Goal: Use online tool/utility: Utilize a website feature to perform a specific function

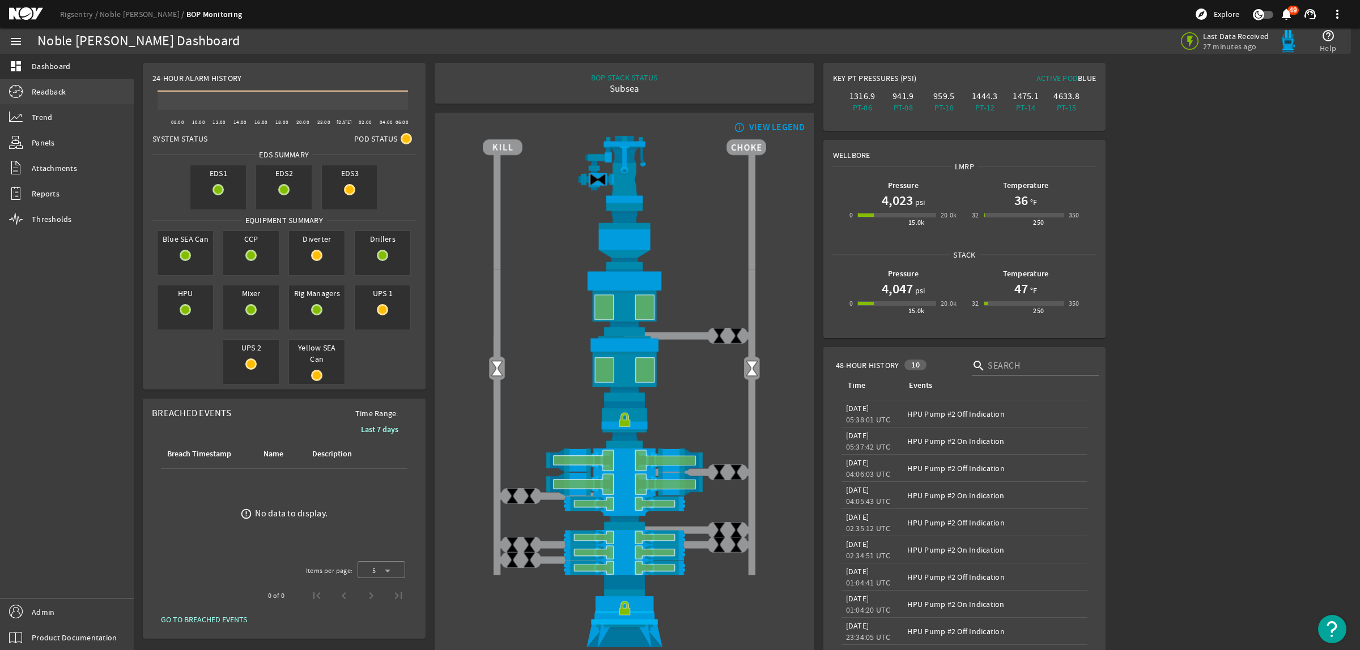
click at [57, 88] on span "Readback" at bounding box center [49, 91] width 34 height 11
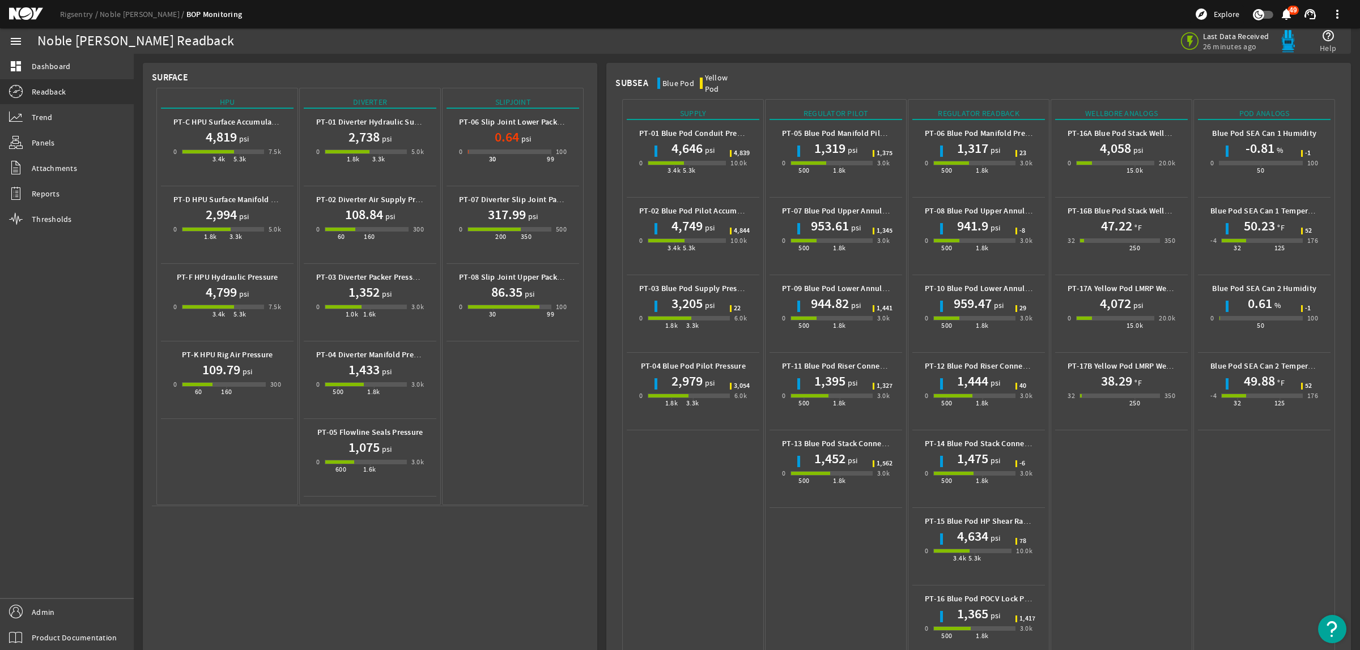
click at [31, 15] on mat-icon at bounding box center [34, 14] width 51 height 14
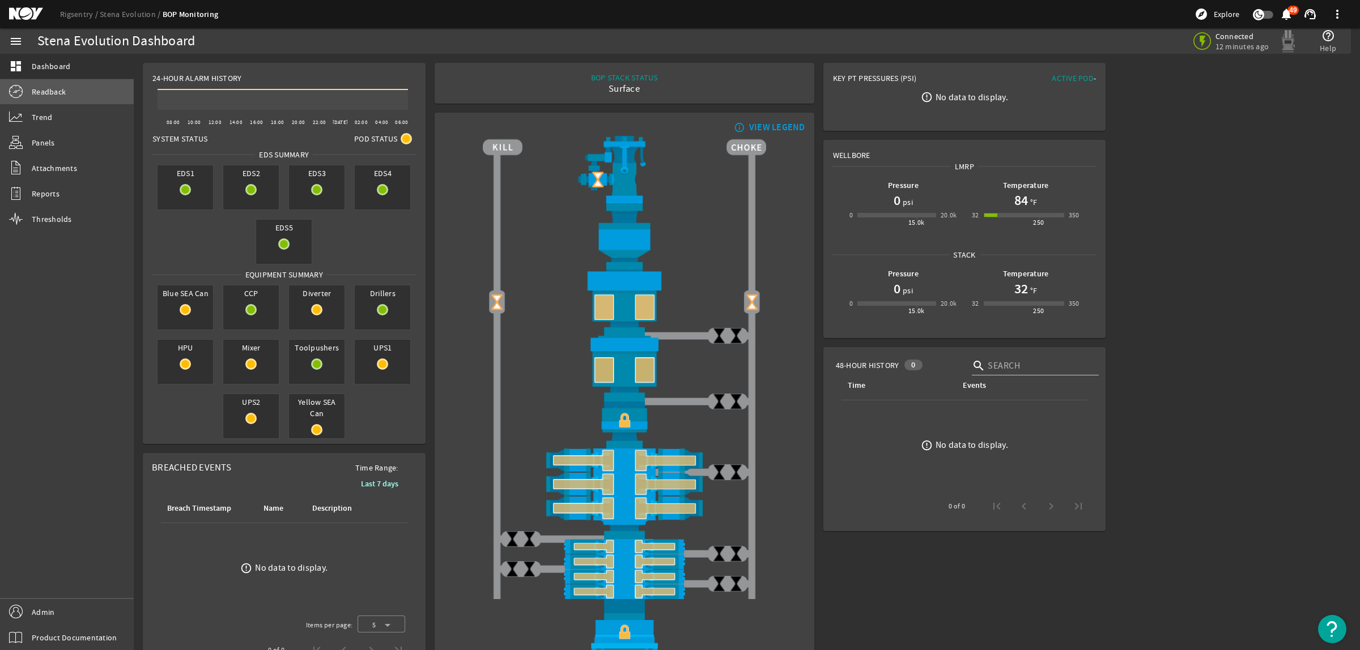
click at [63, 97] on span "Readback" at bounding box center [49, 91] width 34 height 11
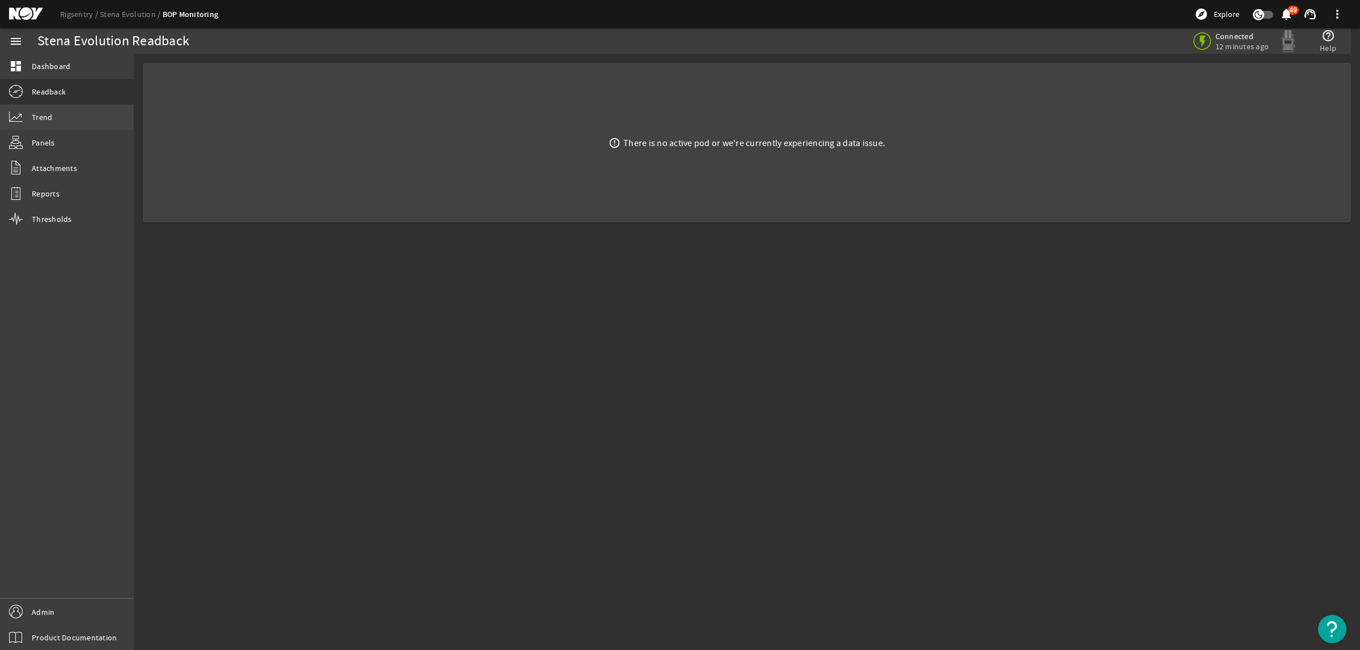
click at [80, 120] on link "Trend" at bounding box center [67, 117] width 134 height 25
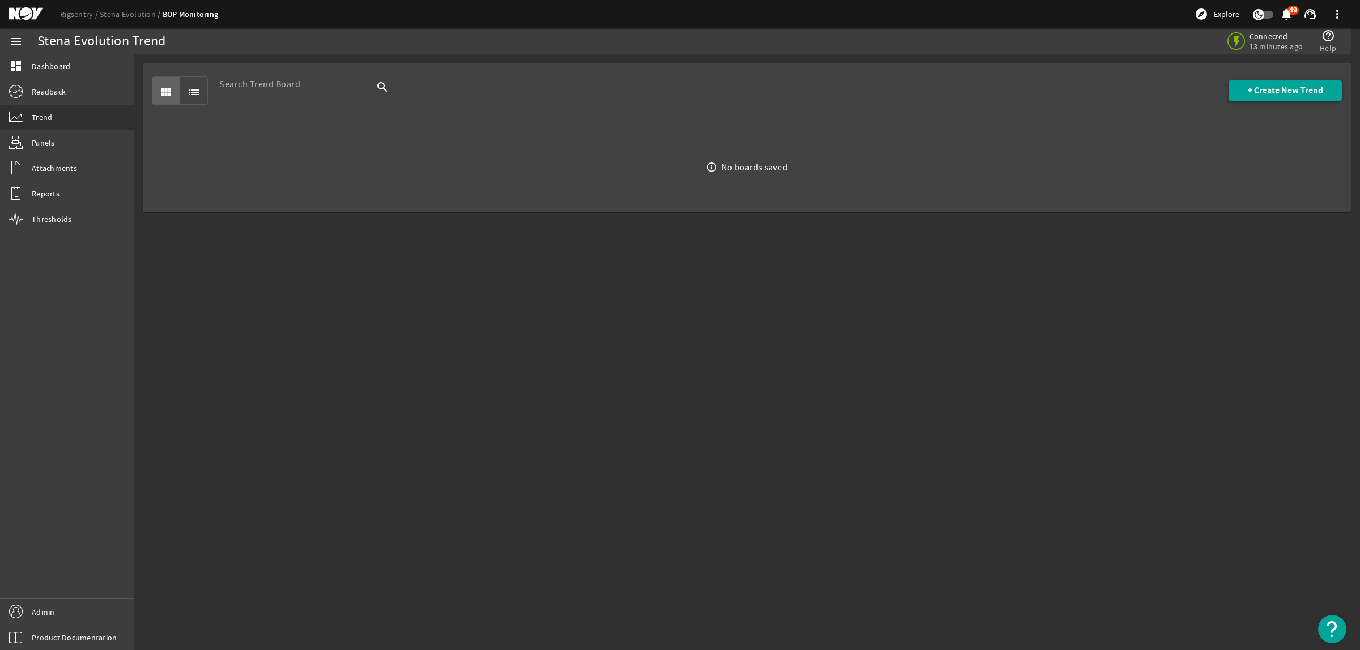
click at [1293, 89] on span "+ Create New Trend" at bounding box center [1284, 90] width 75 height 11
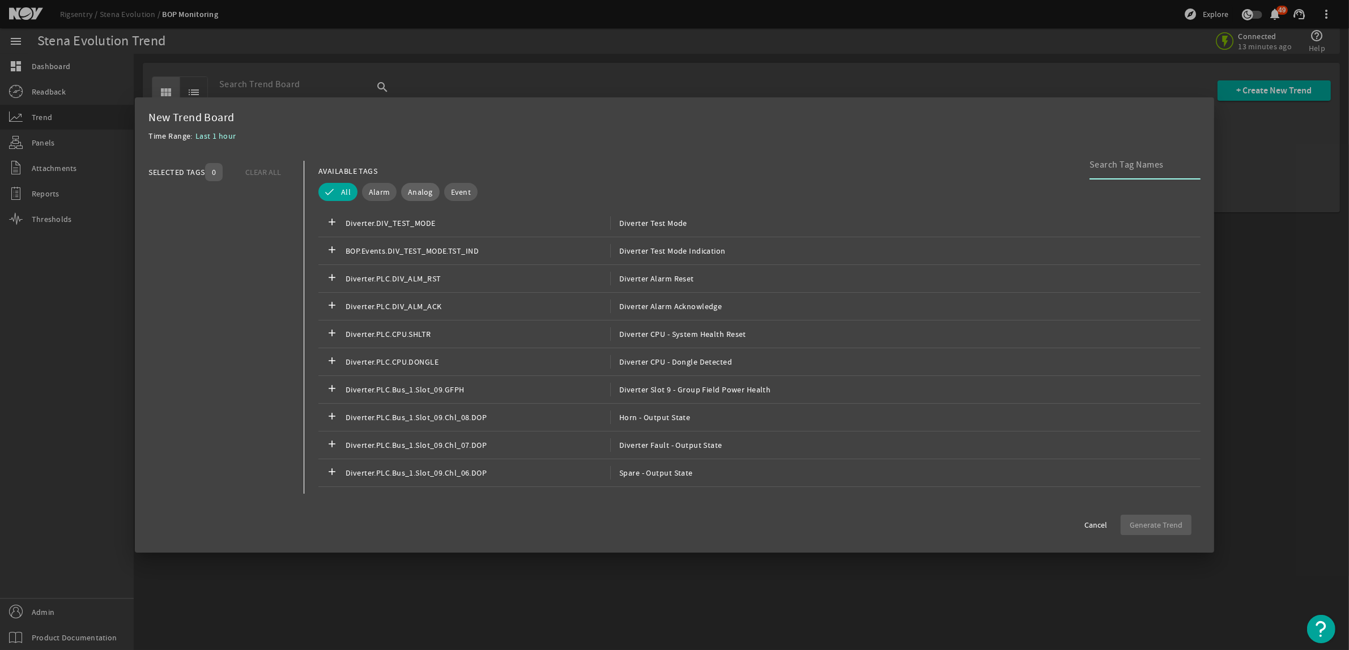
click at [417, 196] on span "Analog" at bounding box center [420, 191] width 25 height 11
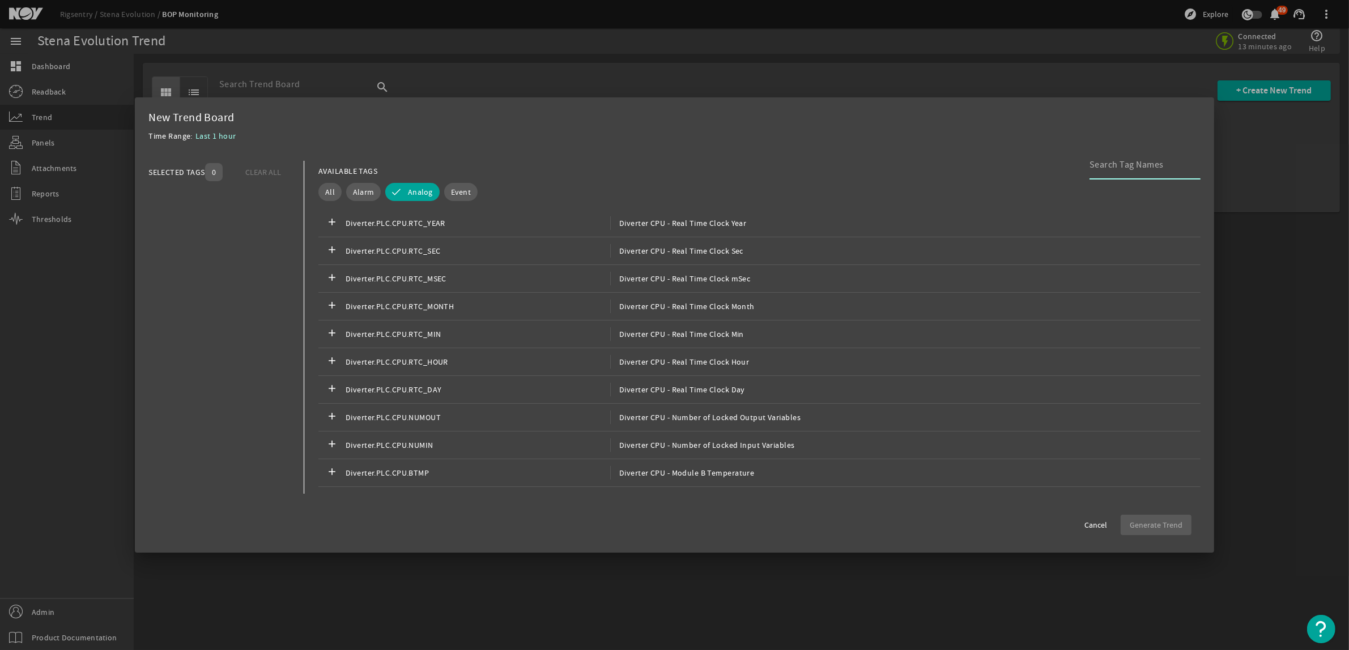
click at [1163, 167] on input at bounding box center [1140, 165] width 102 height 14
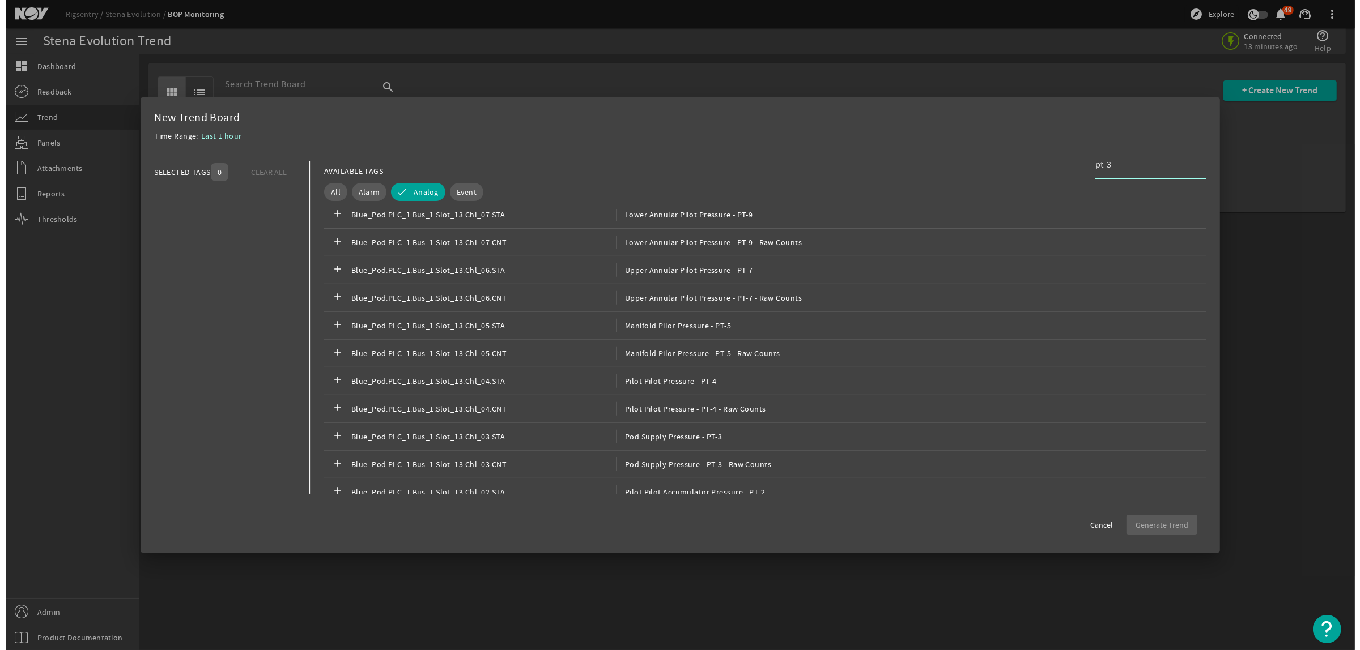
scroll to position [637, 0]
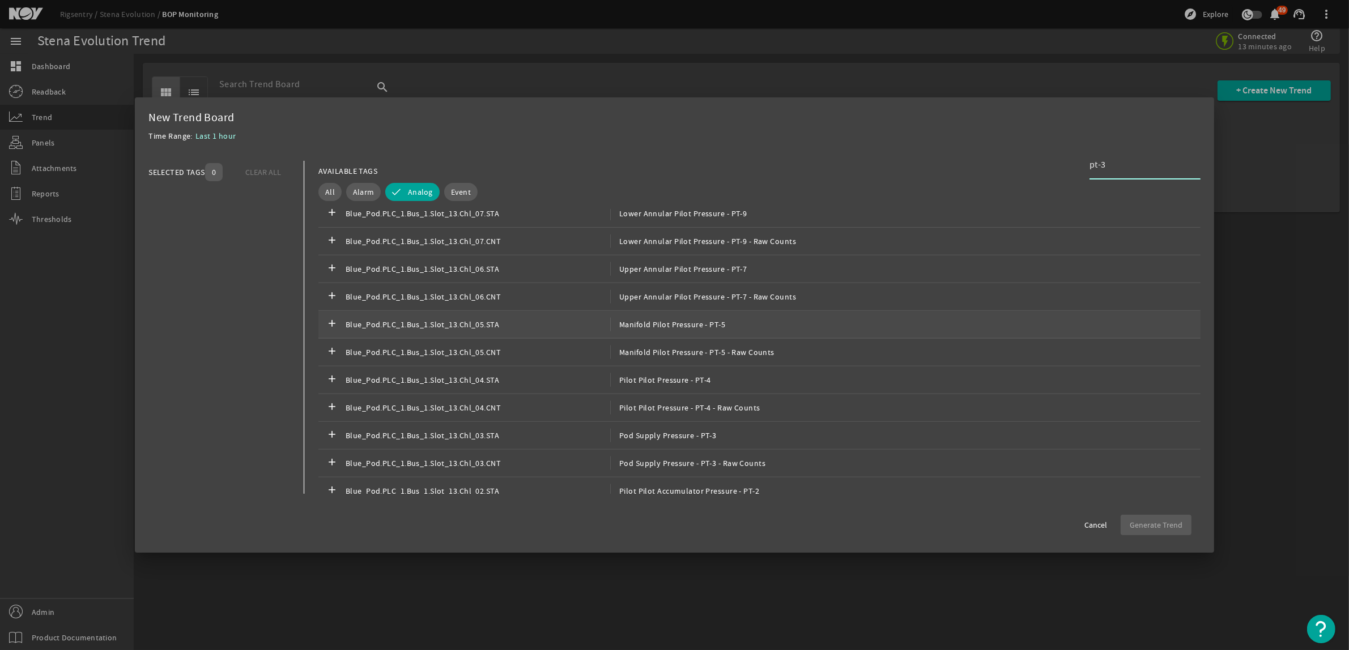
type input "pt-3"
click at [687, 326] on span "Manifold Pilot Pressure - PT-5" at bounding box center [667, 325] width 115 height 14
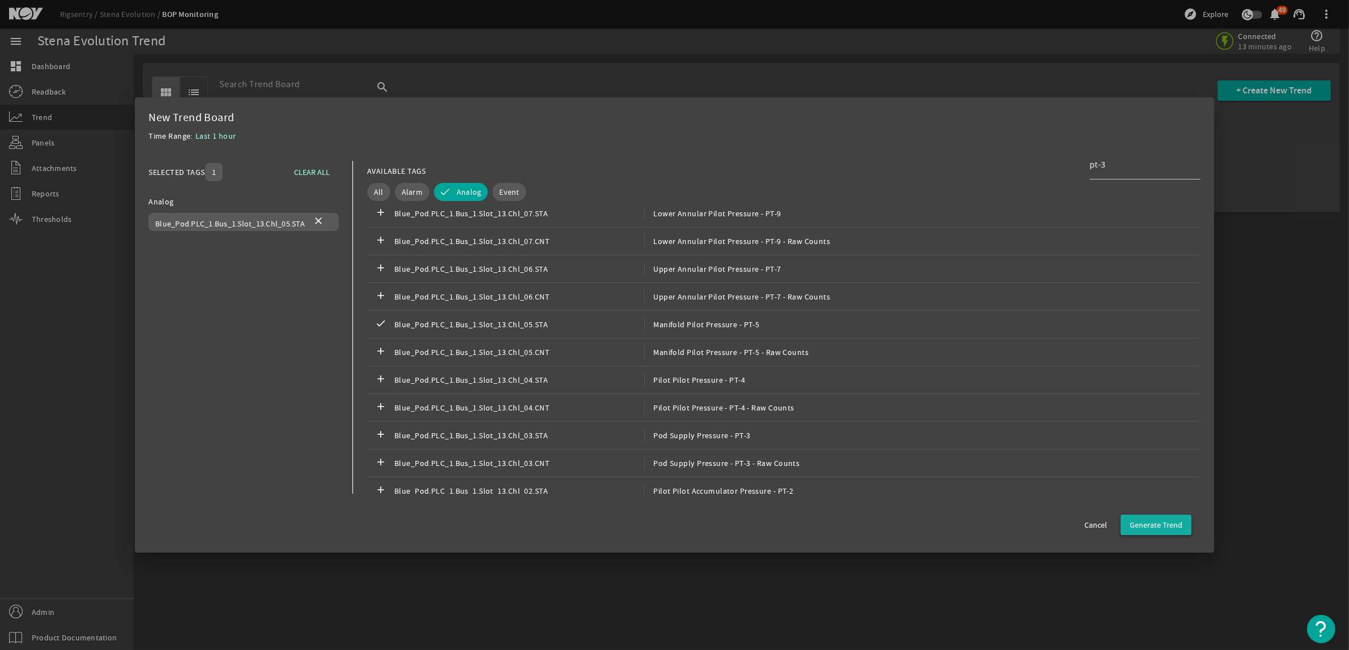
click at [1169, 525] on span "Generate Trend" at bounding box center [1156, 524] width 53 height 11
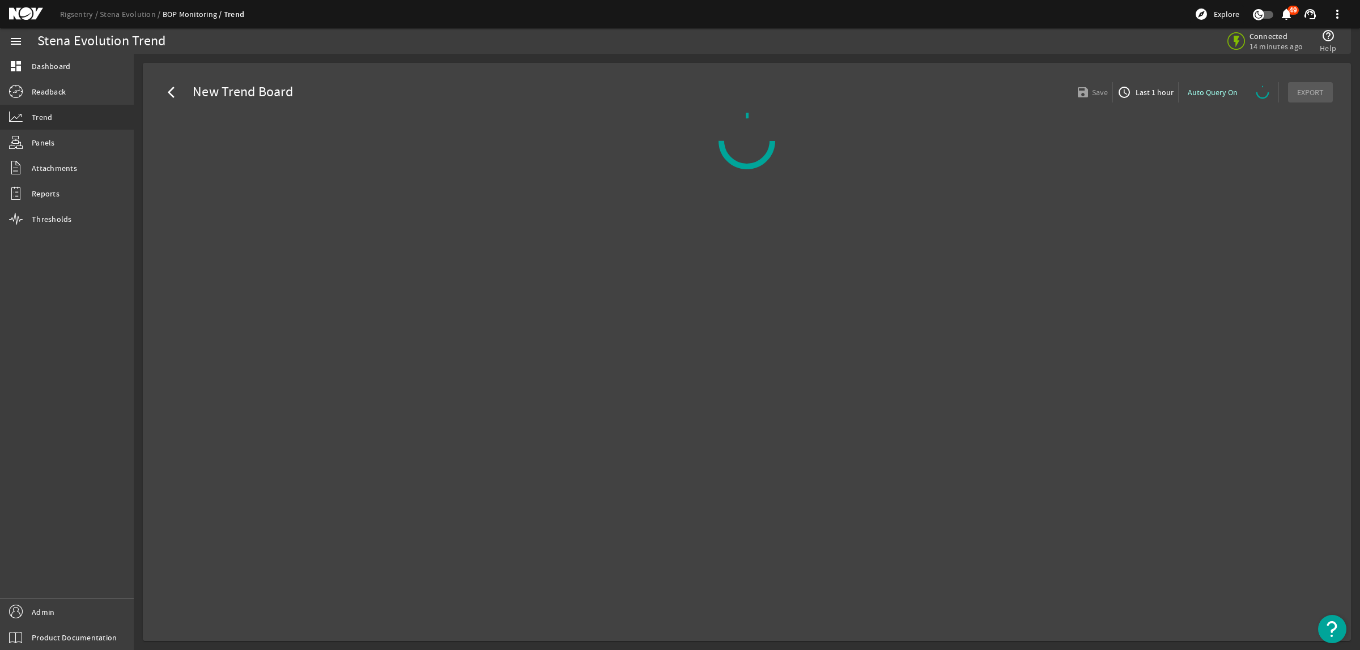
click at [1154, 90] on span "Last 1 hour" at bounding box center [1153, 92] width 40 height 11
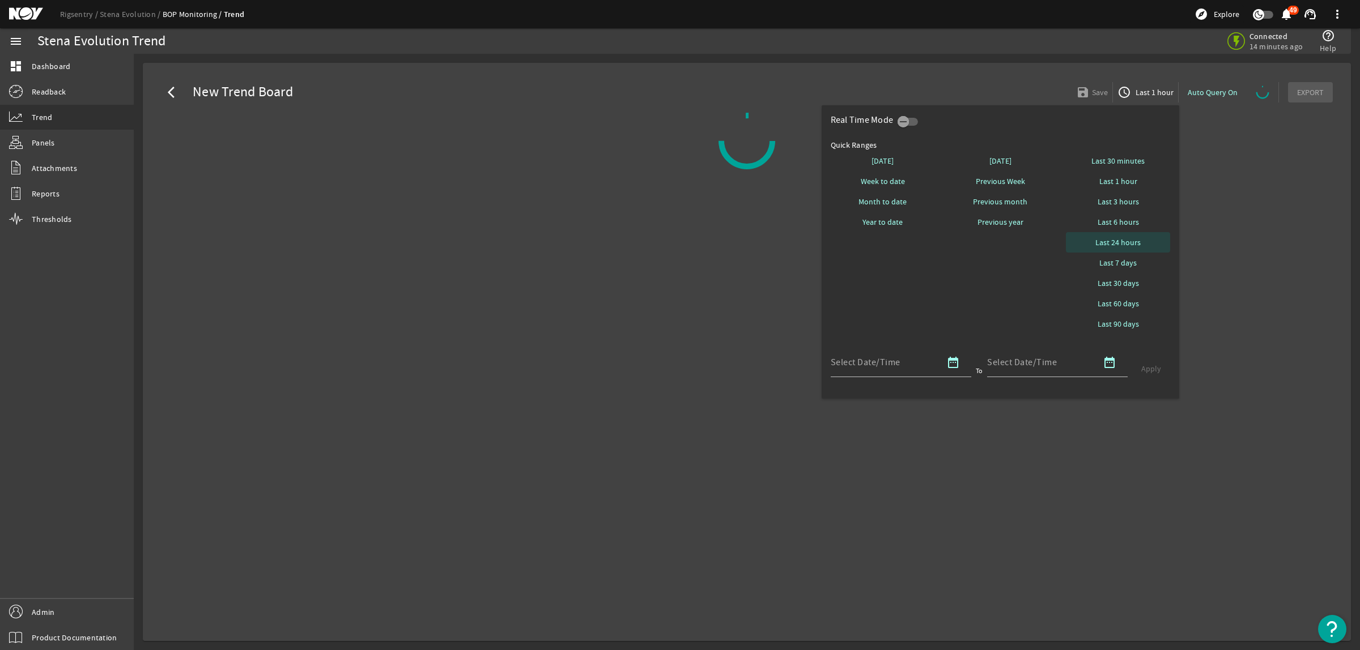
click at [1126, 245] on span "Last 24 hours" at bounding box center [1117, 242] width 45 height 11
